Goal: Task Accomplishment & Management: Manage account settings

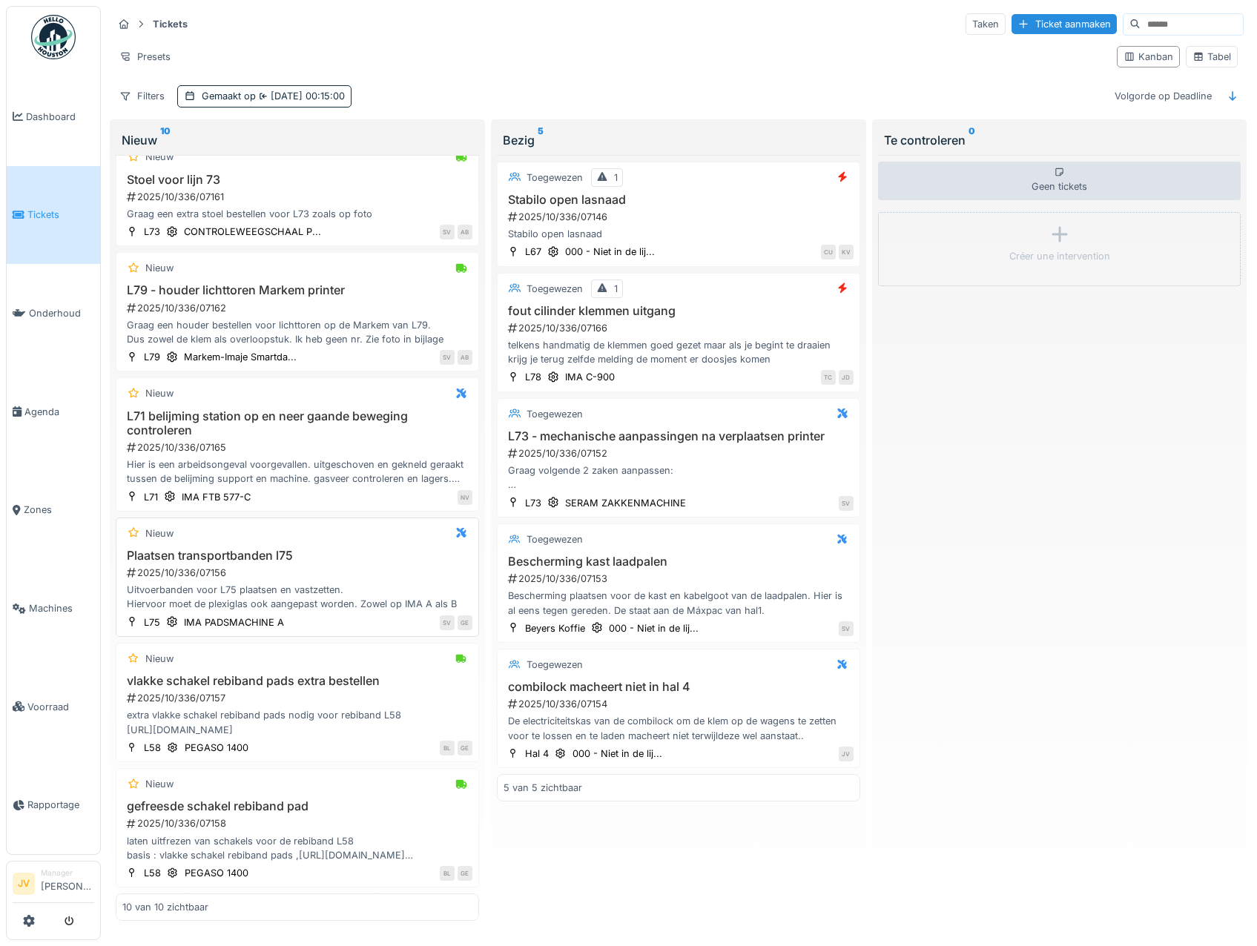
scroll to position [4, 0]
click at [761, 680] on h3 "combilock macheert niet in hal 4" at bounding box center [678, 687] width 350 height 14
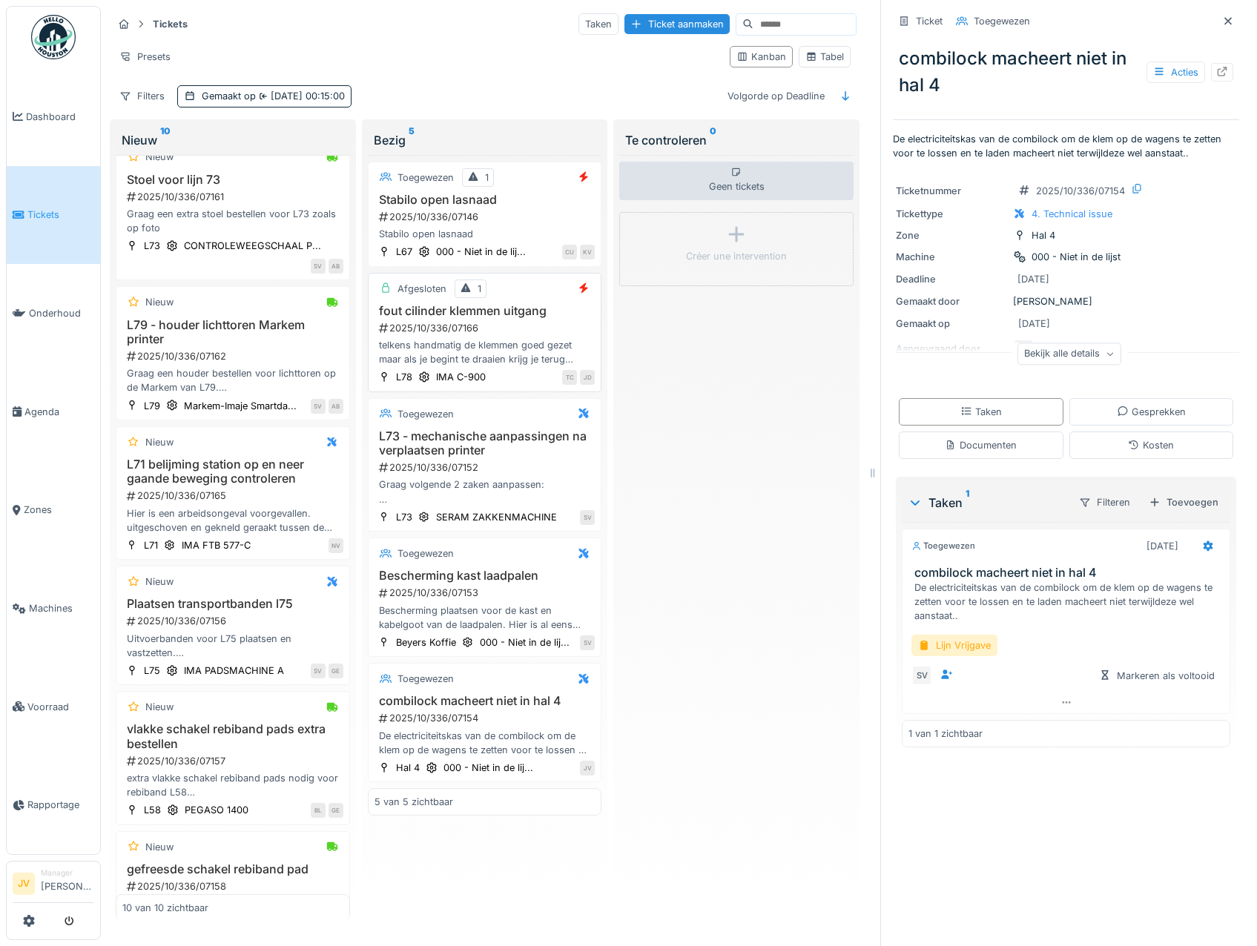
click at [509, 330] on div "2025/10/336/07166" at bounding box center [486, 328] width 218 height 14
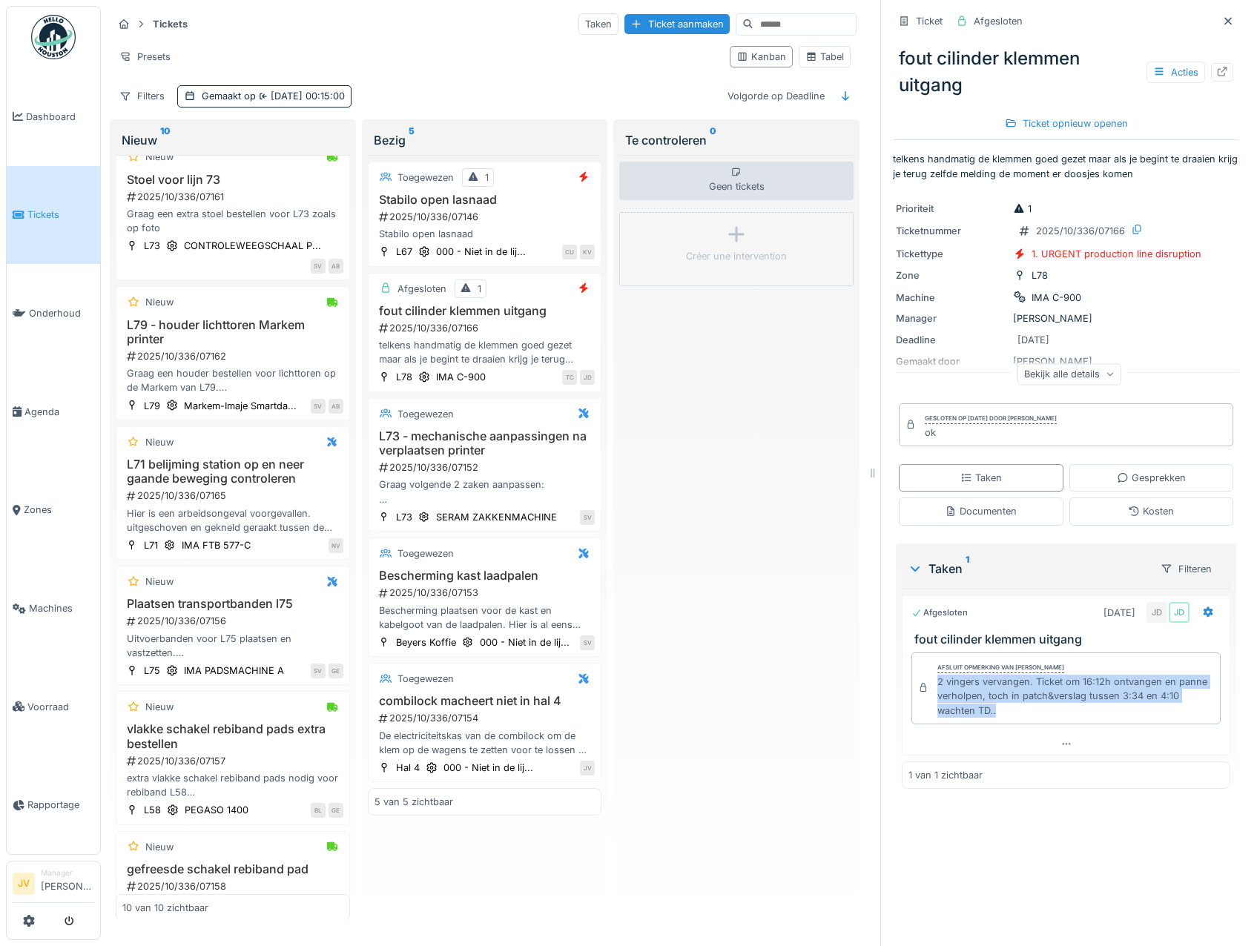
drag, startPoint x: 925, startPoint y: 678, endPoint x: 1038, endPoint y: 720, distance: 120.1
click at [1038, 720] on div "Afsluit opmerking van Jasper De wit 2 vingers vervangen. Ticket om 16:12h ontva…" at bounding box center [1065, 688] width 309 height 72
click at [818, 50] on div "Tabel" at bounding box center [824, 57] width 39 height 14
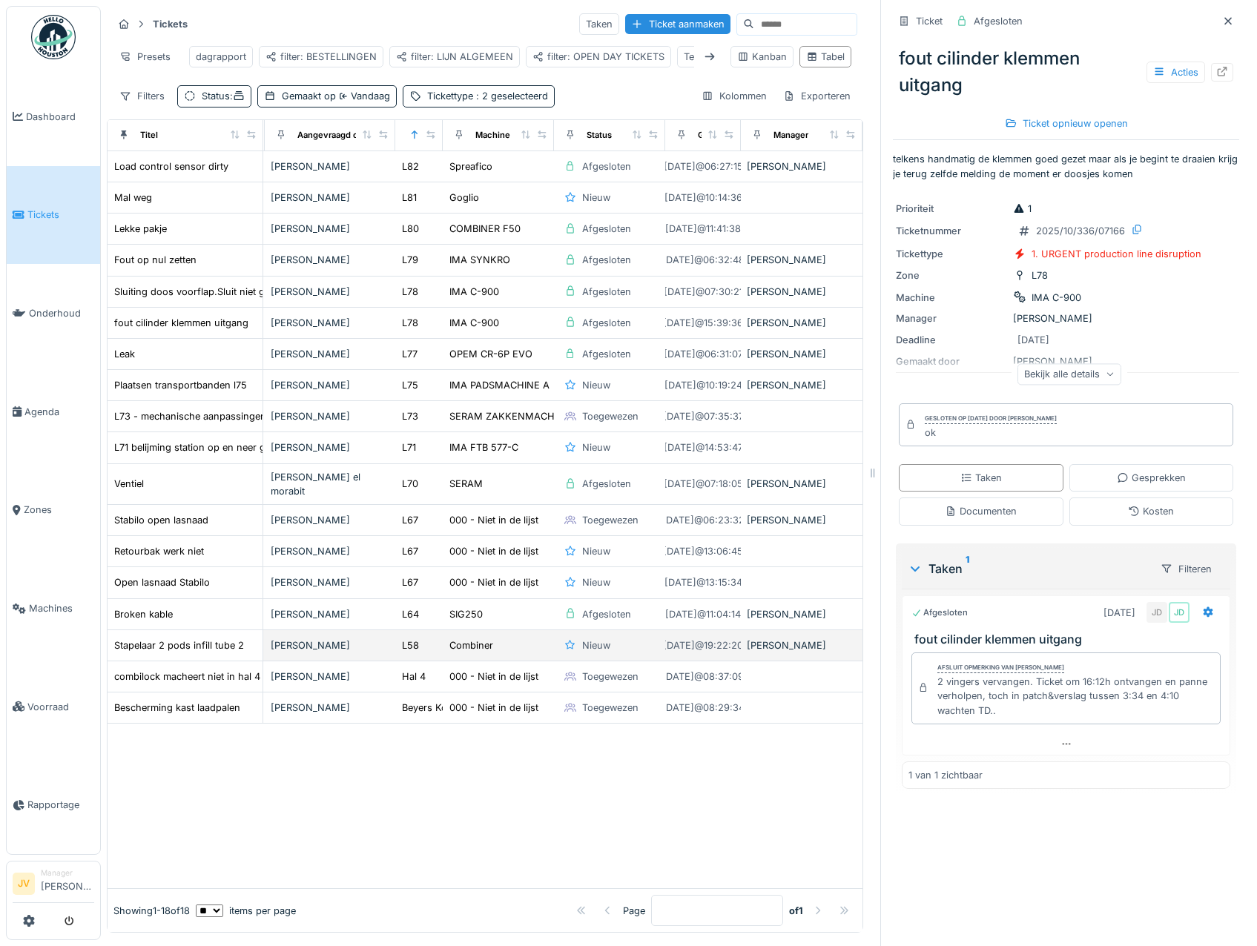
click at [312, 652] on div "Lachgar Lahoucine" at bounding box center [330, 645] width 119 height 14
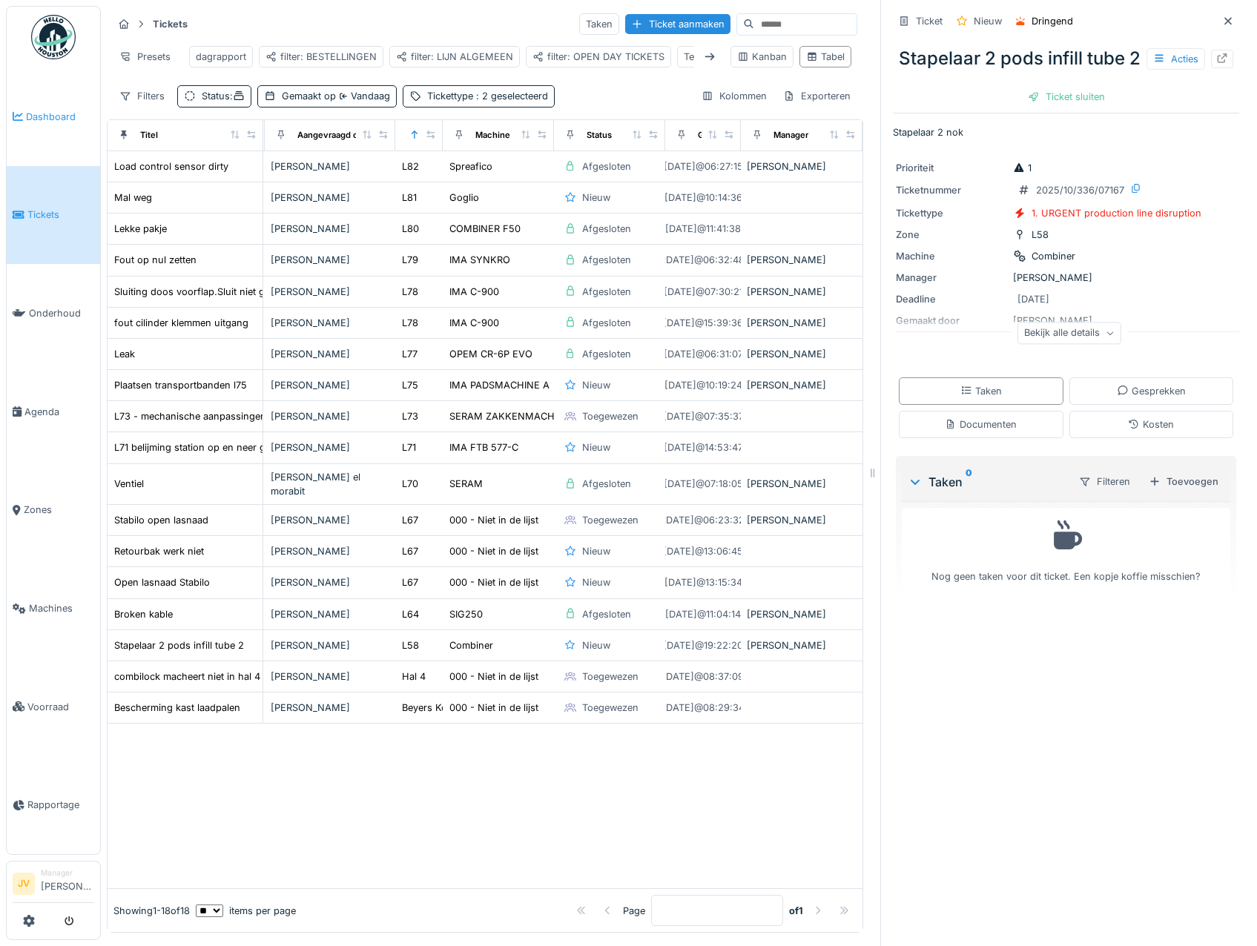
click at [42, 112] on span "Dashboard" at bounding box center [60, 117] width 68 height 14
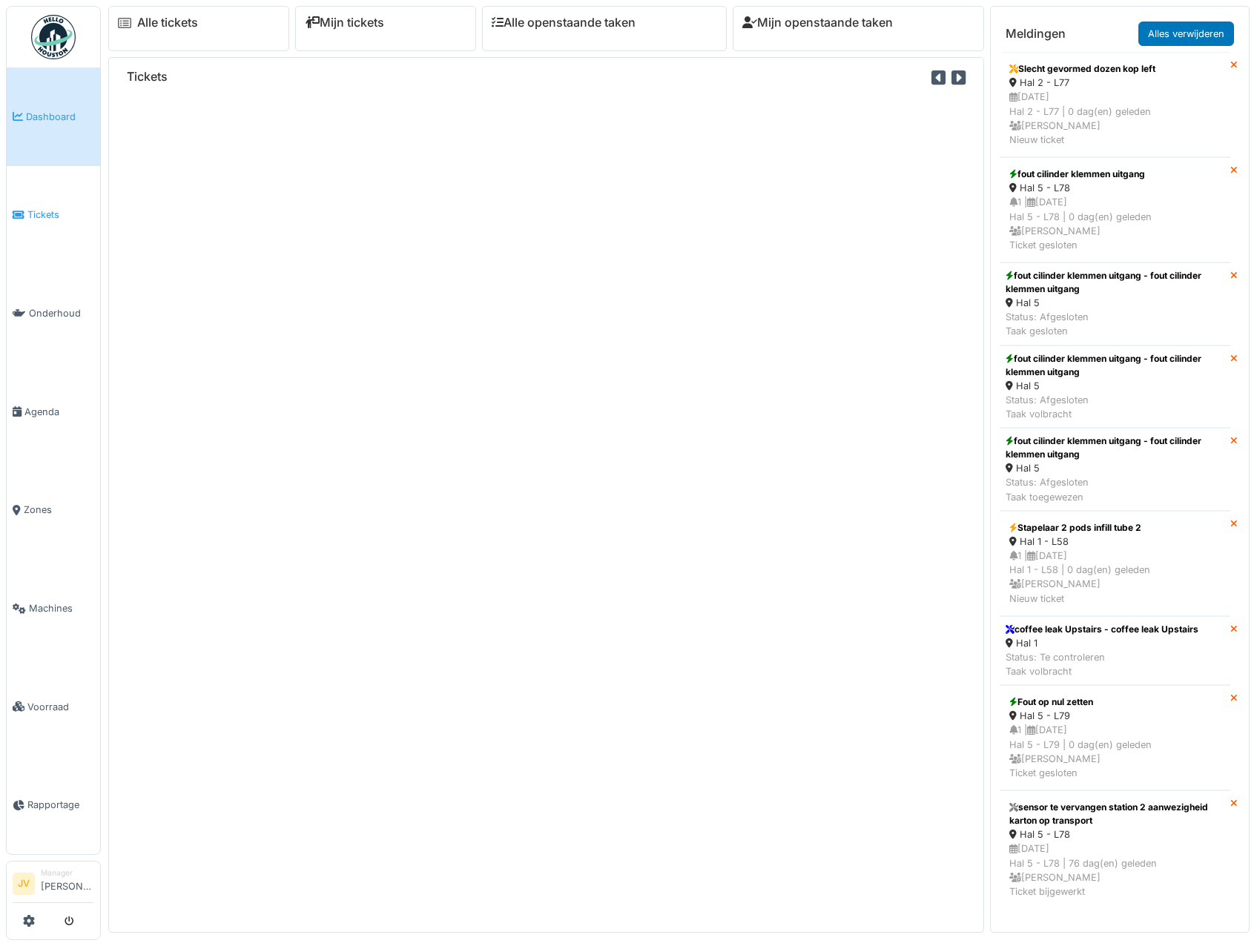
click at [82, 218] on span "Tickets" at bounding box center [60, 215] width 67 height 14
click at [59, 211] on span "Tickets" at bounding box center [60, 215] width 67 height 14
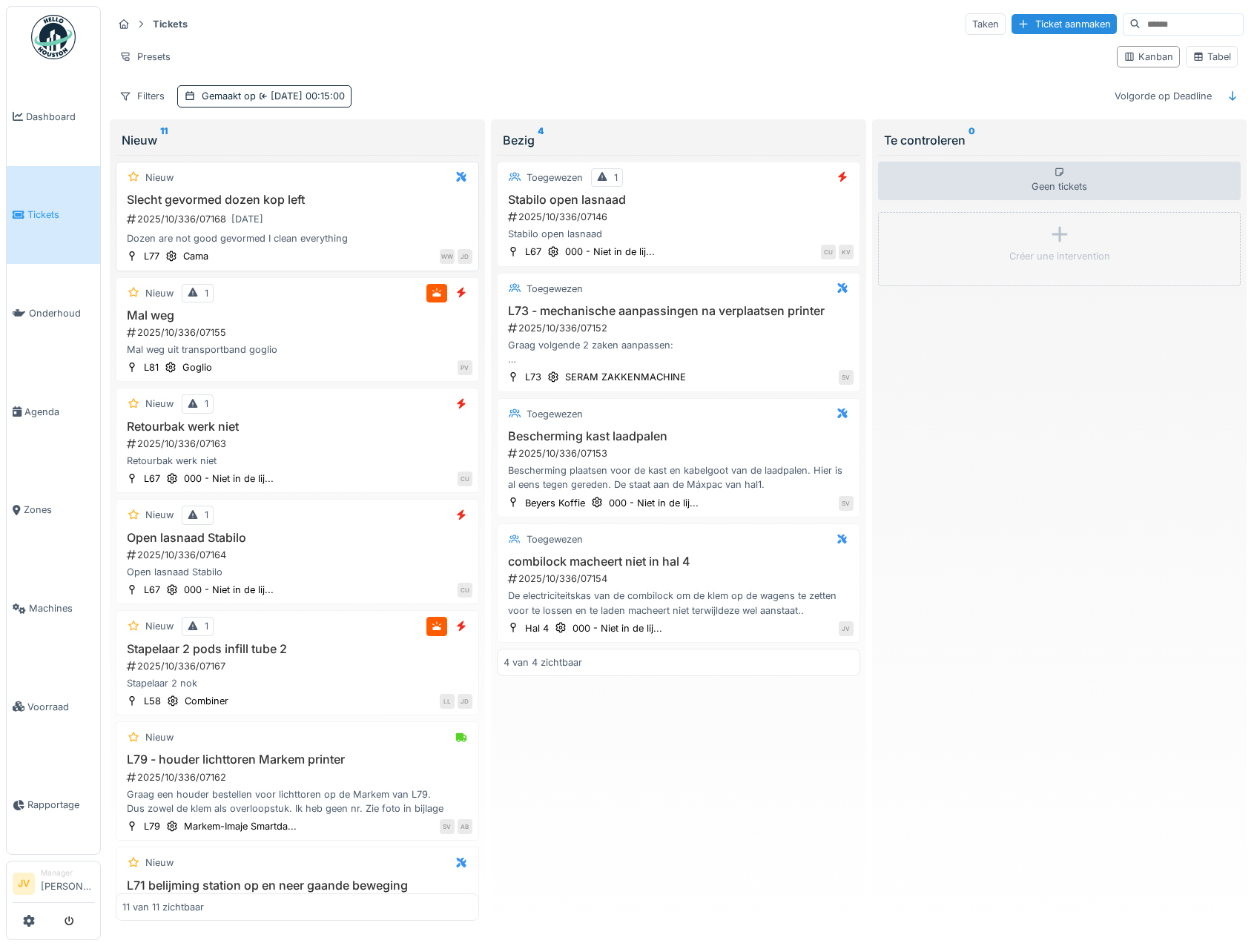
click at [383, 202] on h3 "Slecht gevormed dozen kop left" at bounding box center [297, 200] width 350 height 14
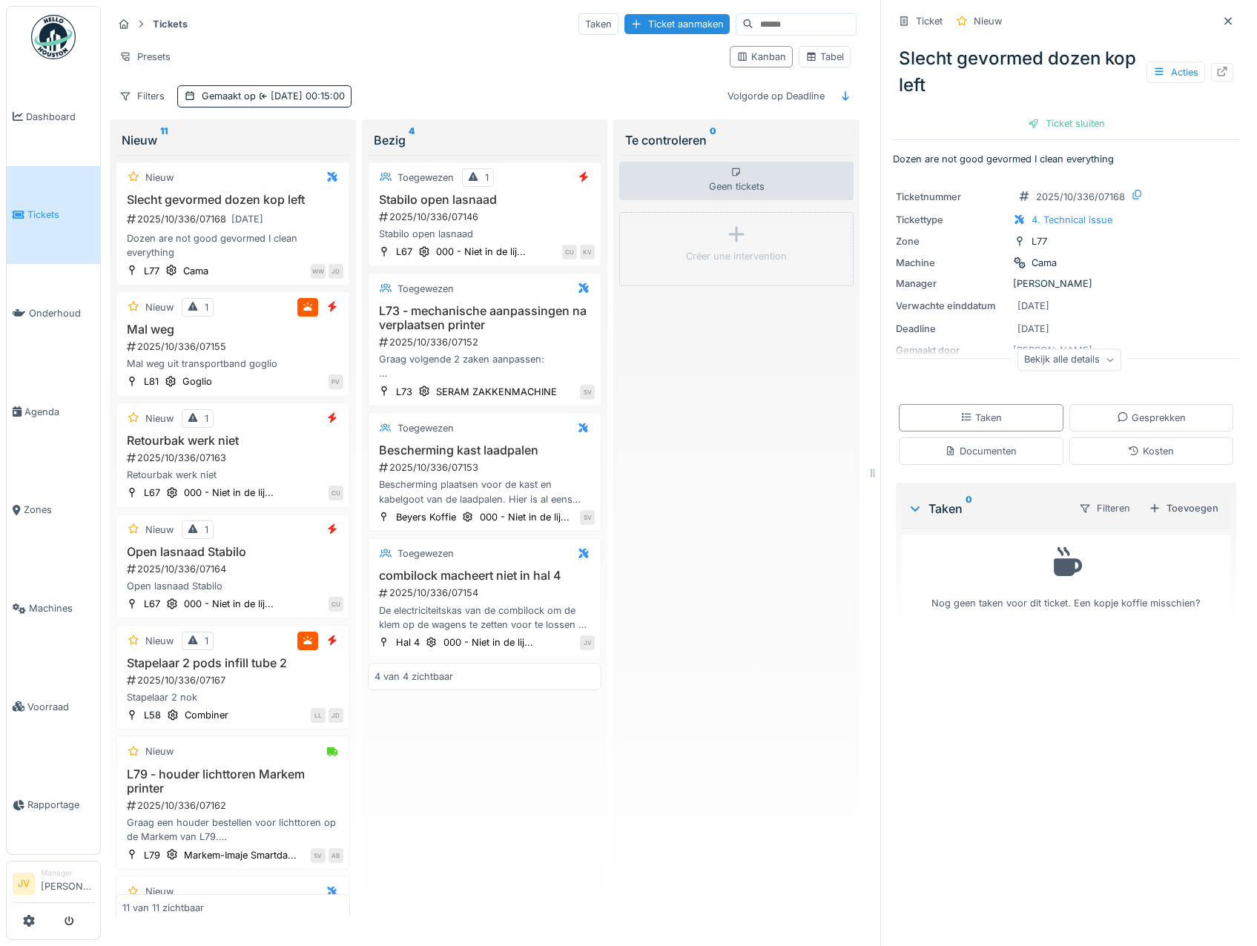
click at [1222, 21] on icon at bounding box center [1228, 21] width 12 height 10
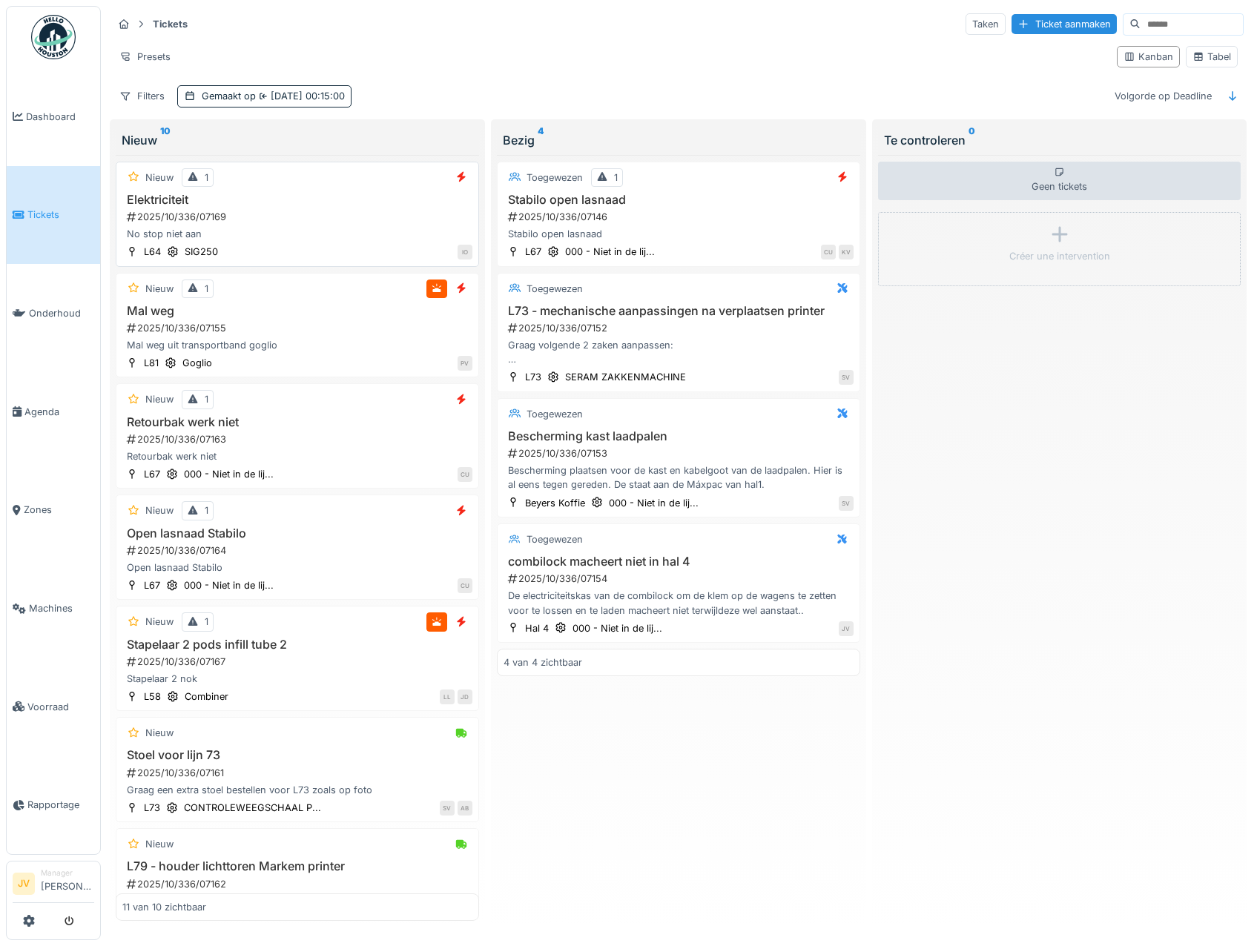
click at [328, 218] on div "2025/10/336/07169" at bounding box center [298, 217] width 347 height 14
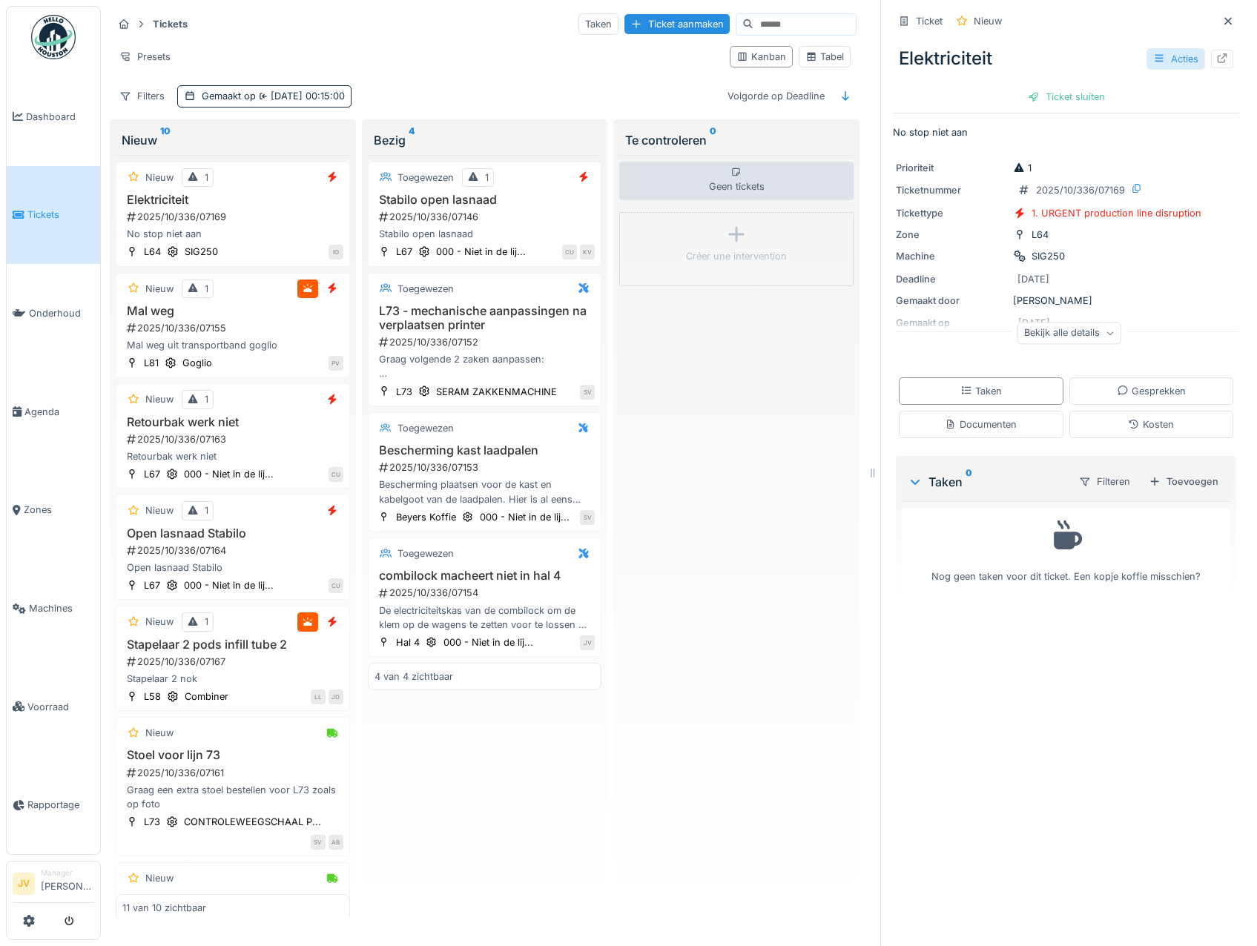
click at [1146, 51] on div "Acties" at bounding box center [1175, 58] width 59 height 21
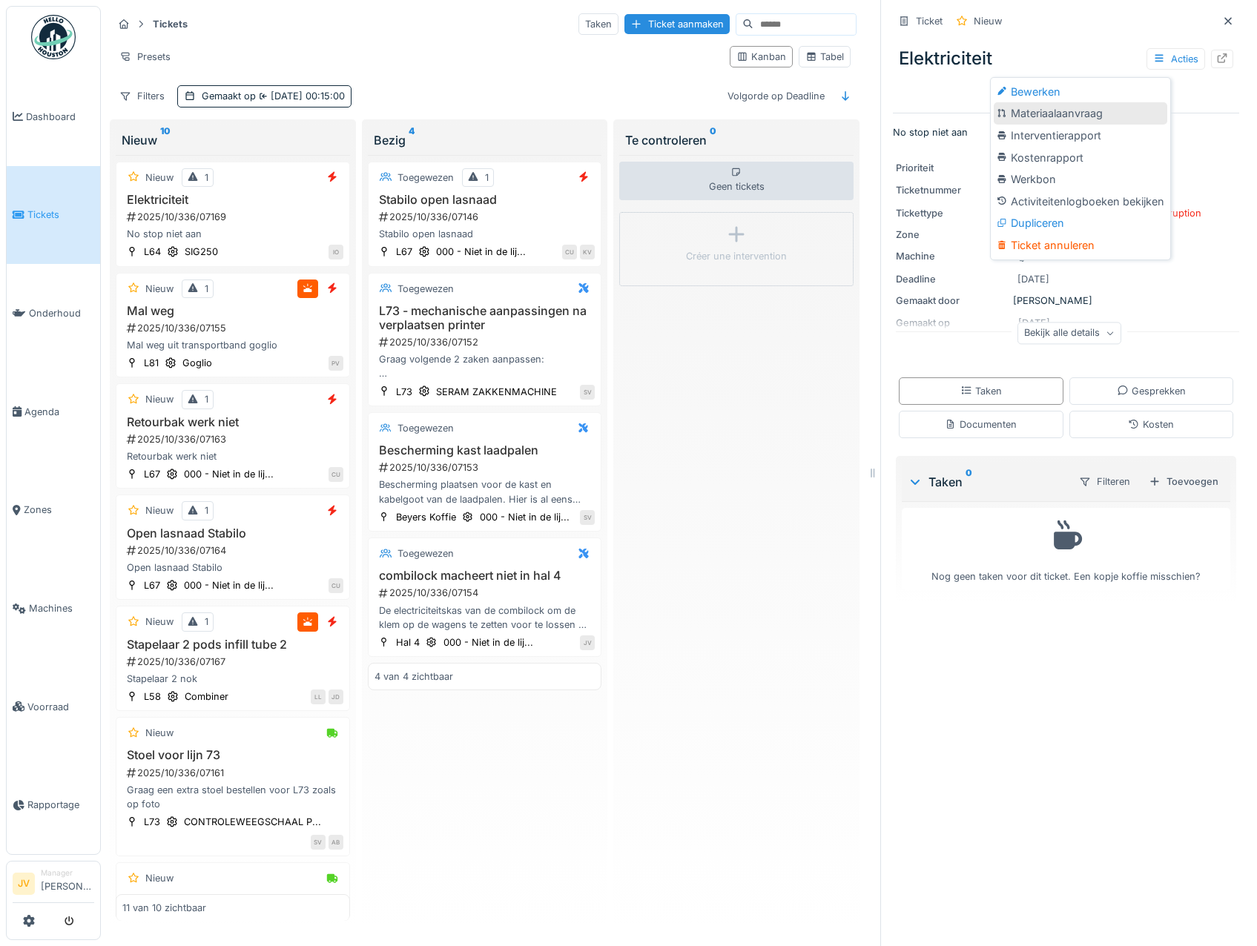
click at [1014, 102] on div "Materiaalaanvraag" at bounding box center [1079, 113] width 173 height 22
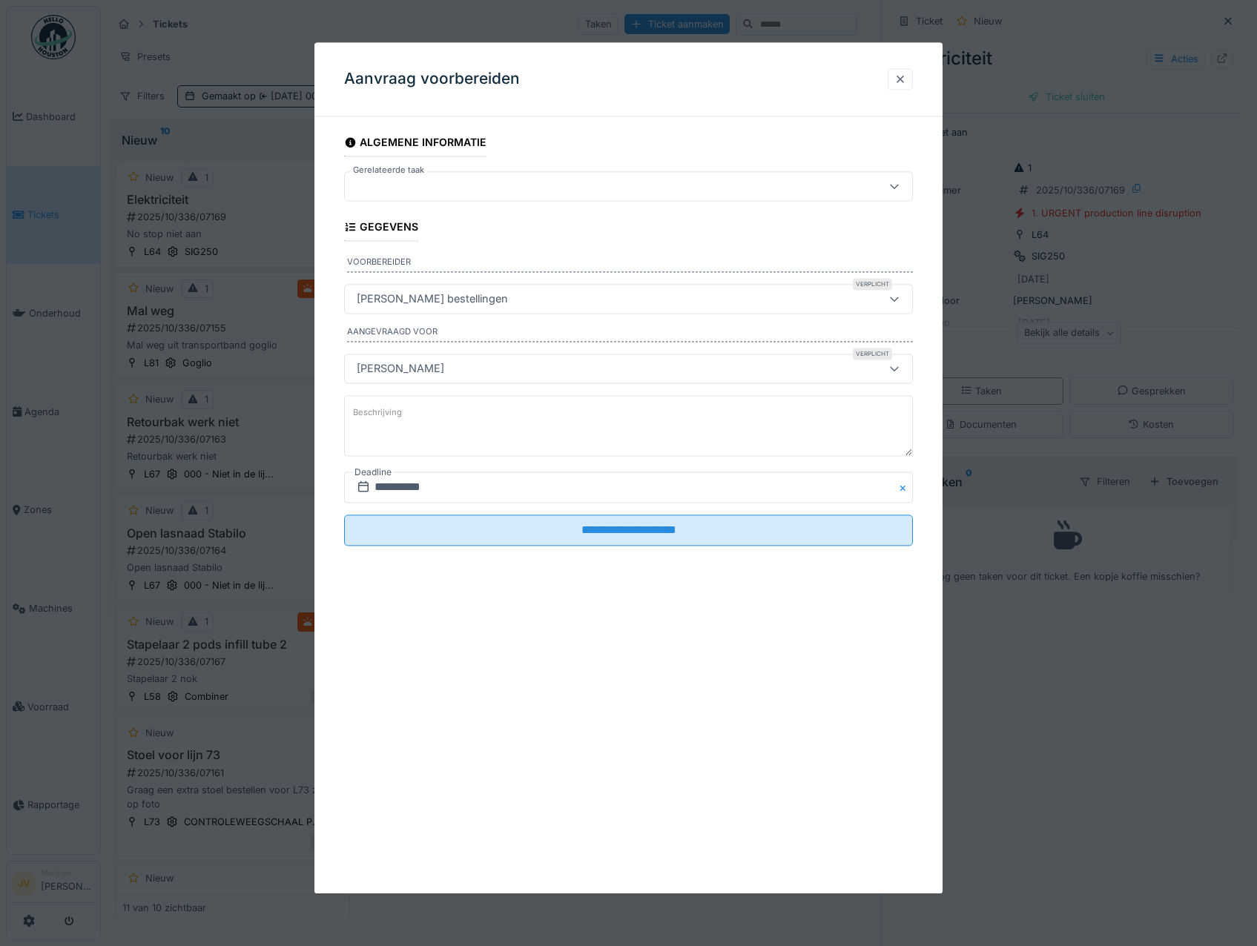
click at [905, 79] on div at bounding box center [900, 79] width 12 height 14
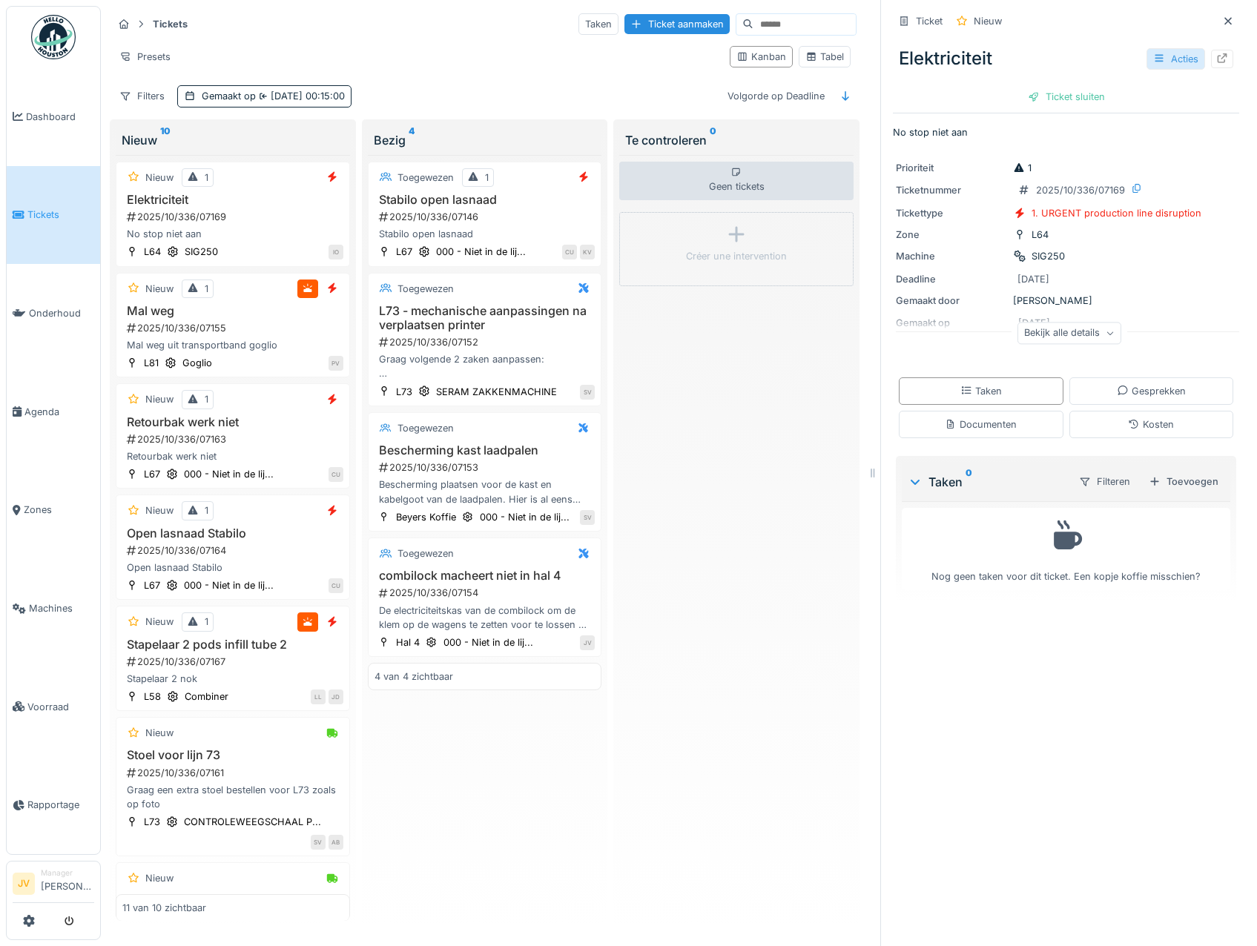
click at [1146, 55] on div "Acties" at bounding box center [1175, 58] width 59 height 21
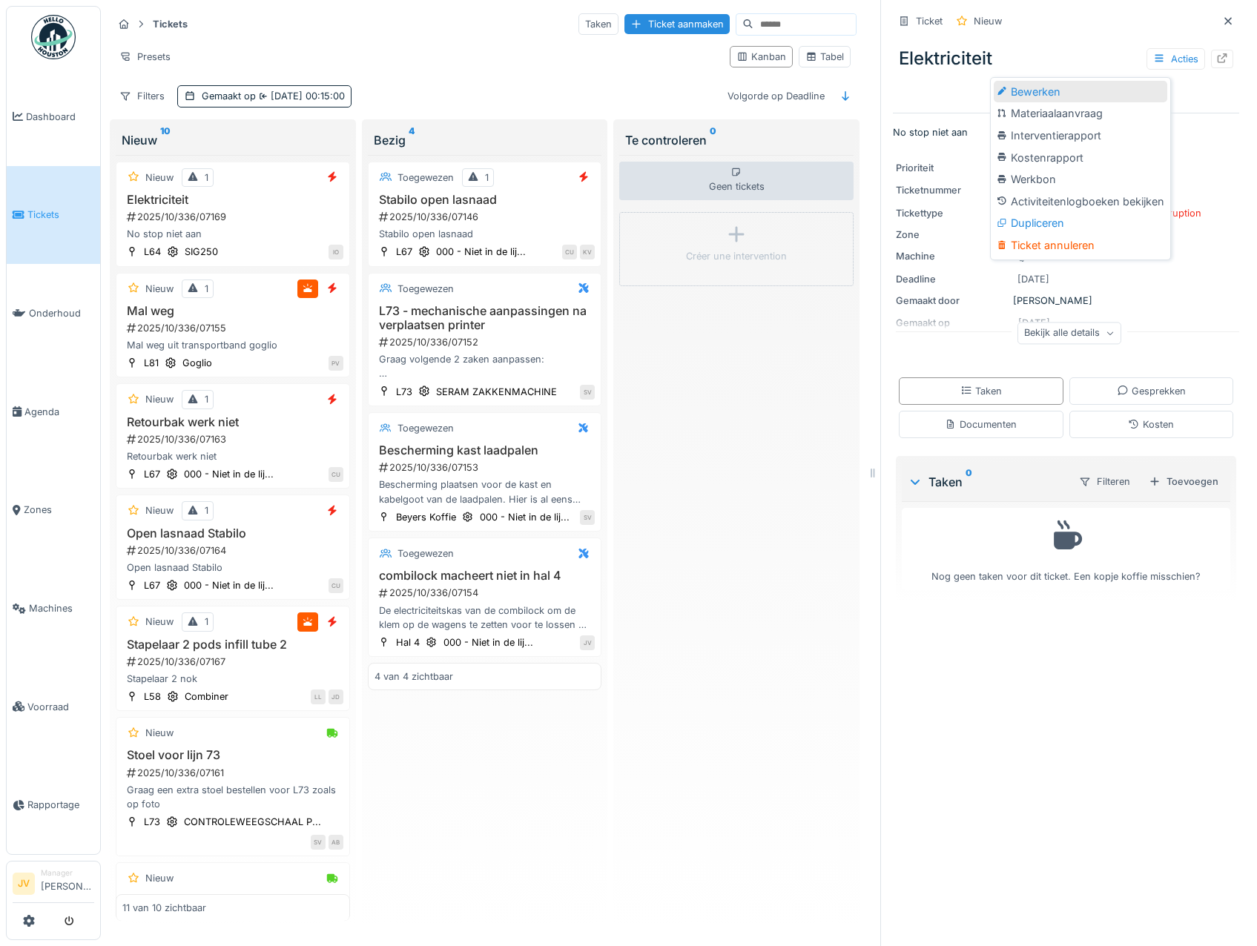
click at [1064, 95] on div "Bewerken" at bounding box center [1079, 92] width 173 height 22
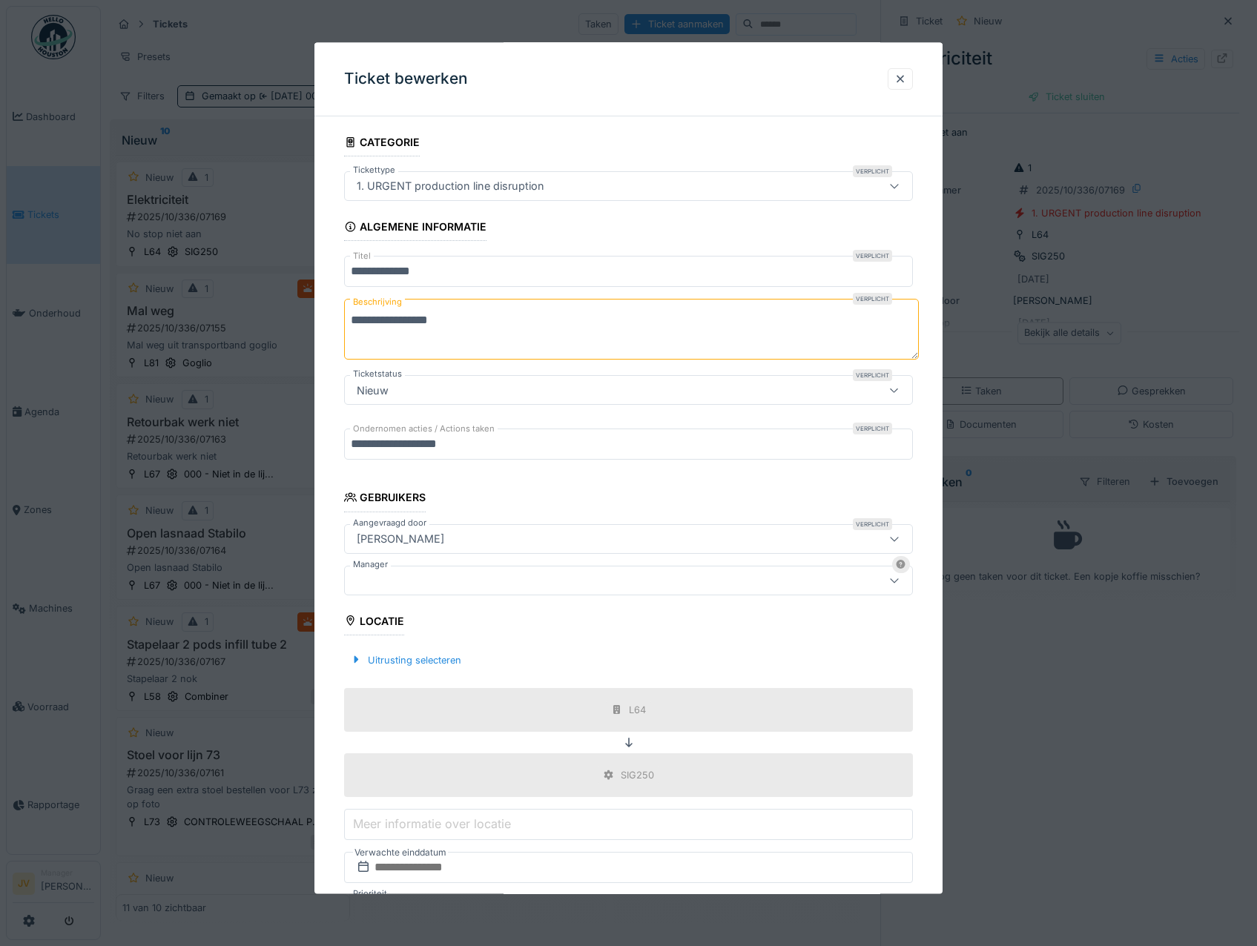
click at [437, 276] on input "**********" at bounding box center [628, 272] width 569 height 31
drag, startPoint x: 472, startPoint y: 322, endPoint x: 332, endPoint y: 314, distance: 139.6
click at [332, 314] on div "**********" at bounding box center [628, 583] width 629 height 910
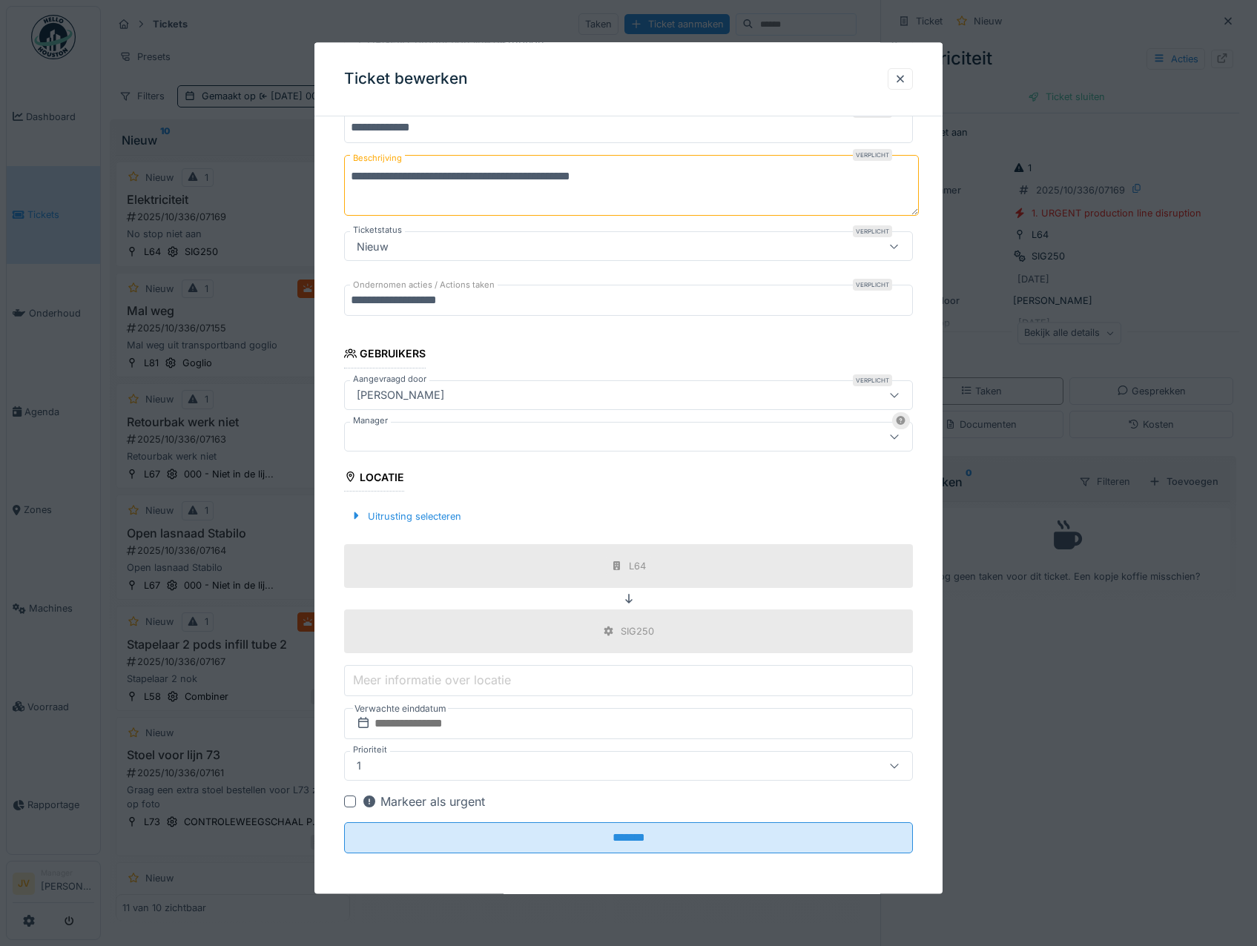
scroll to position [145, 0]
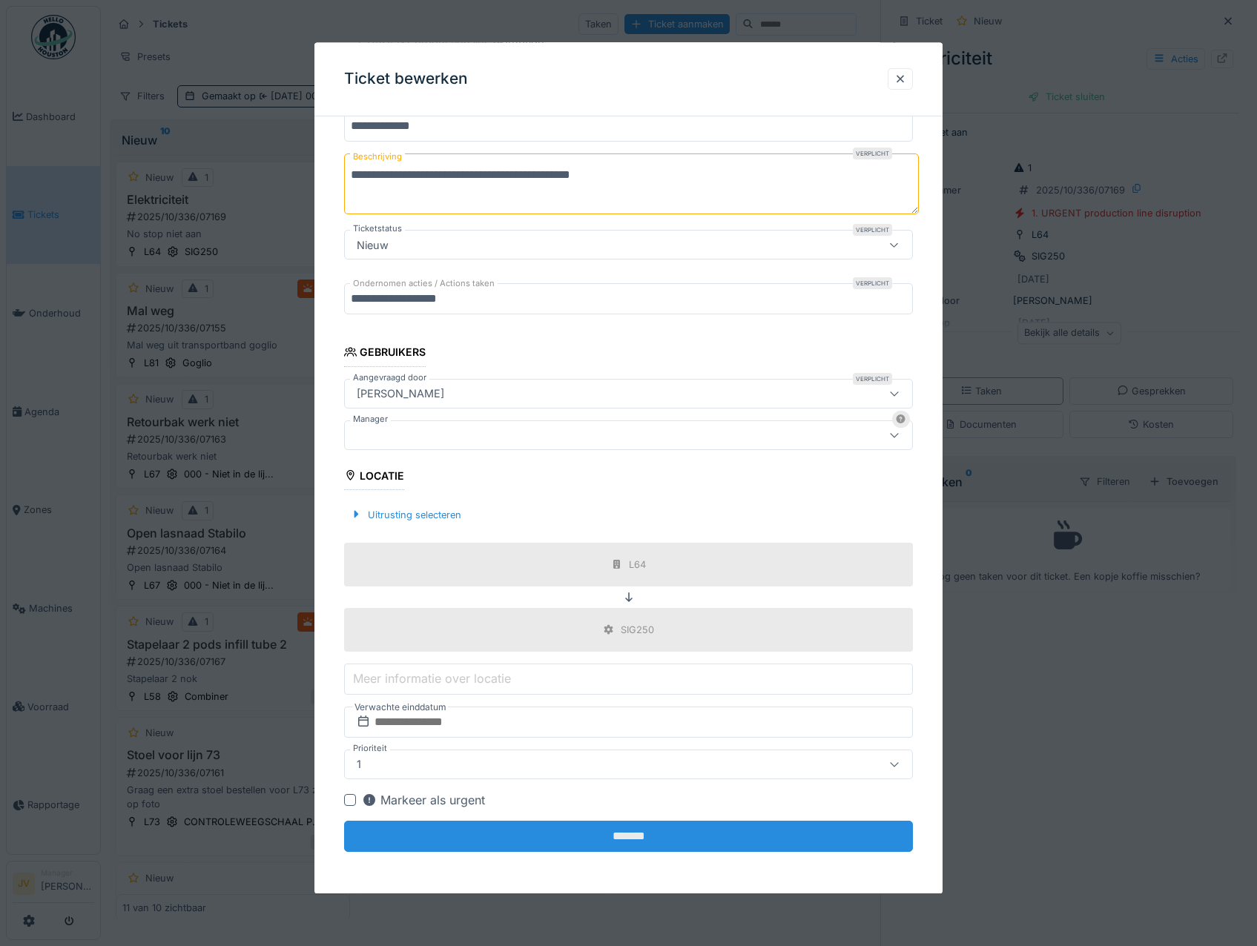
type textarea "**********"
click at [632, 838] on input "*******" at bounding box center [628, 836] width 569 height 31
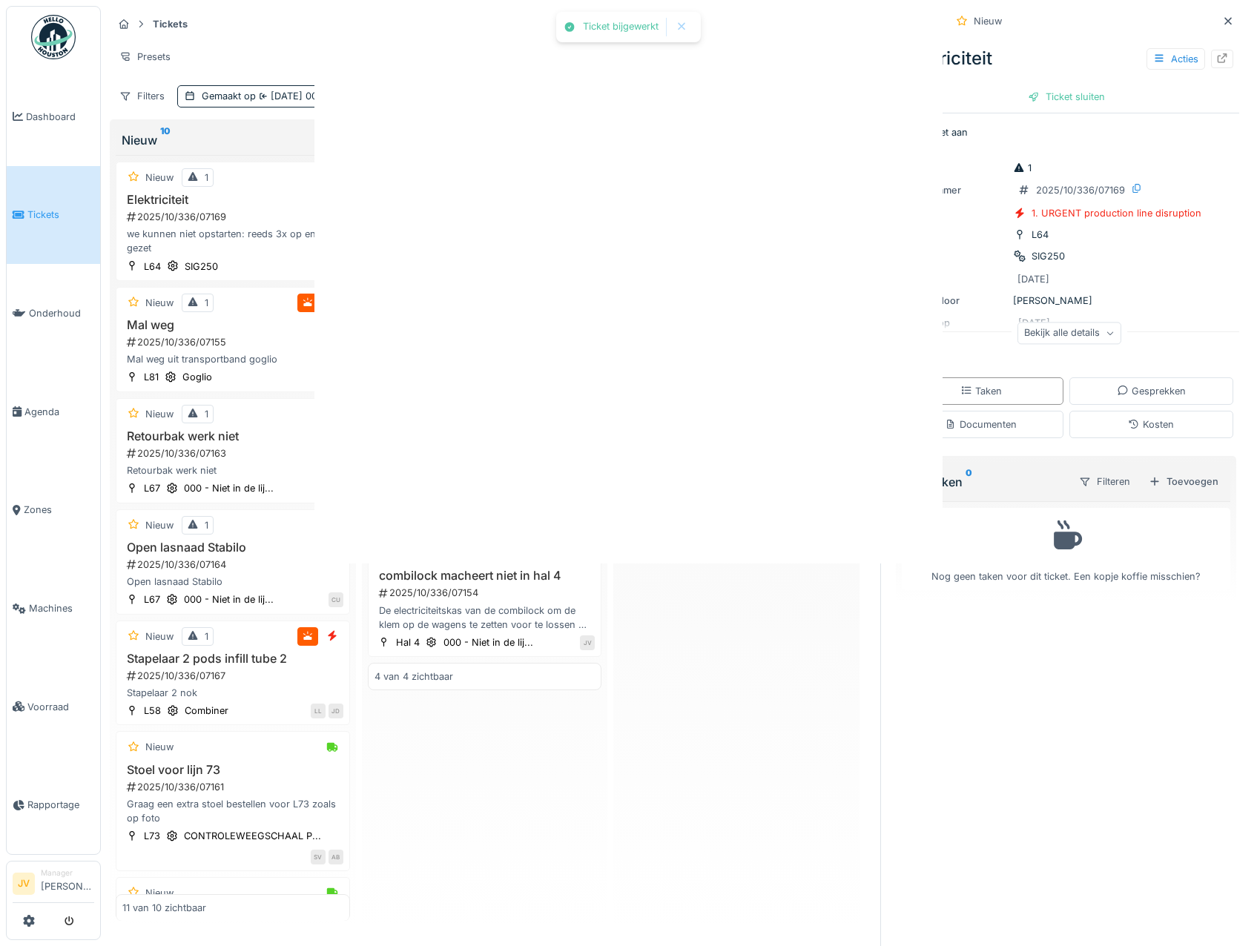
scroll to position [0, 0]
